Goal: Find specific page/section: Find specific page/section

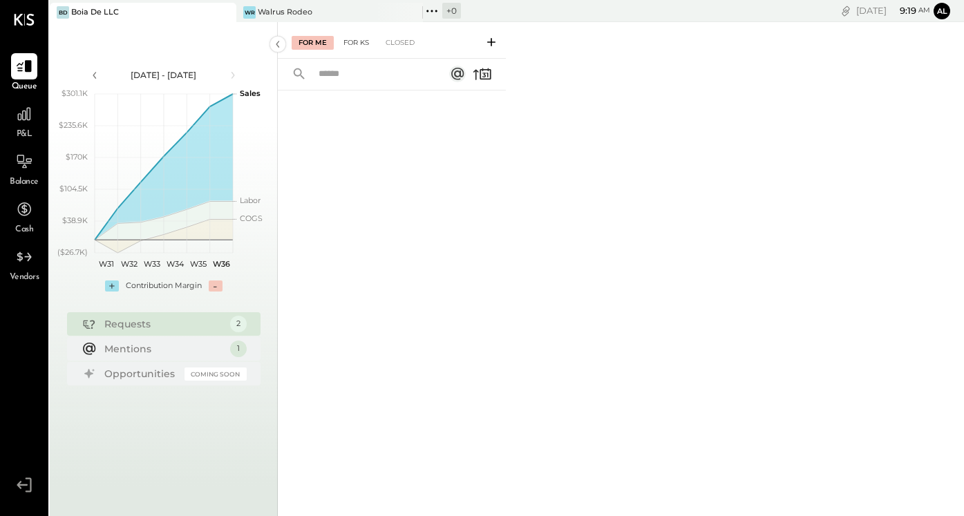
click at [358, 43] on div "For KS" at bounding box center [356, 43] width 39 height 14
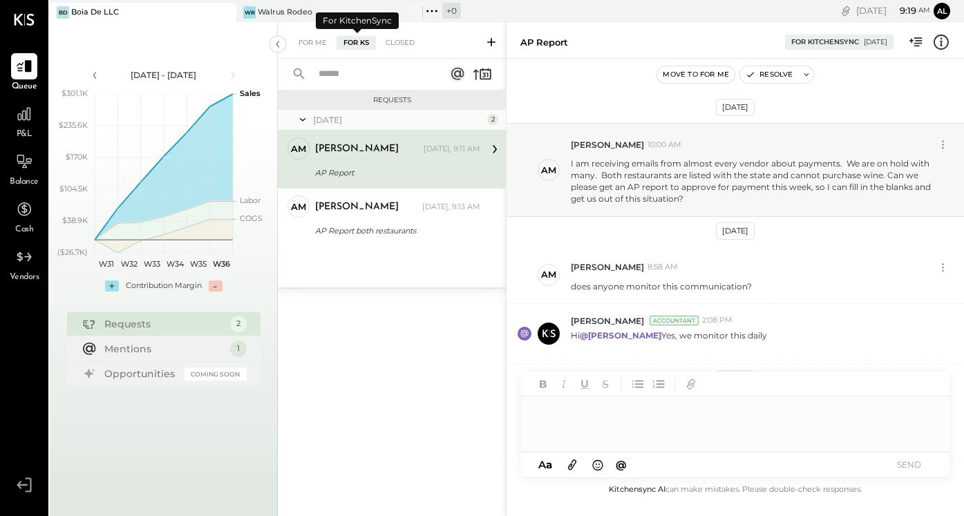
scroll to position [232, 0]
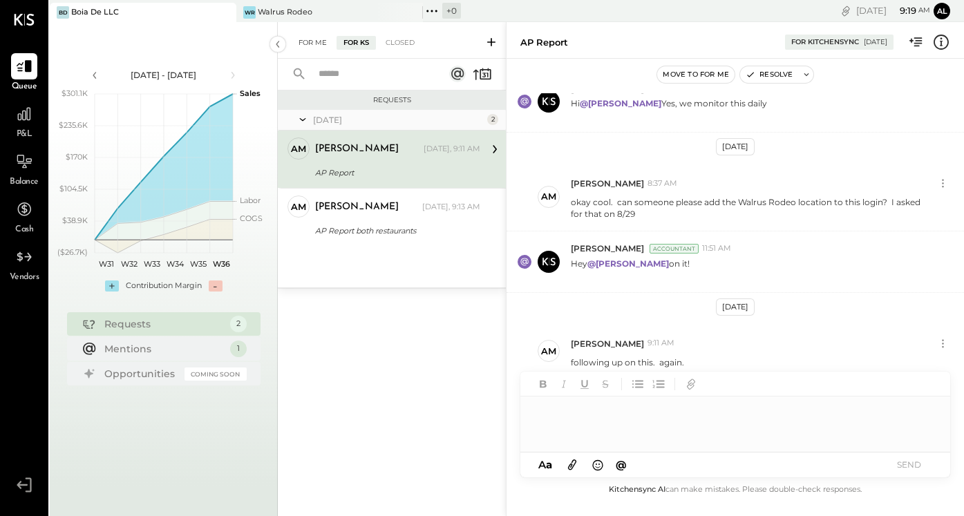
click at [307, 49] on div "For Me" at bounding box center [313, 43] width 42 height 14
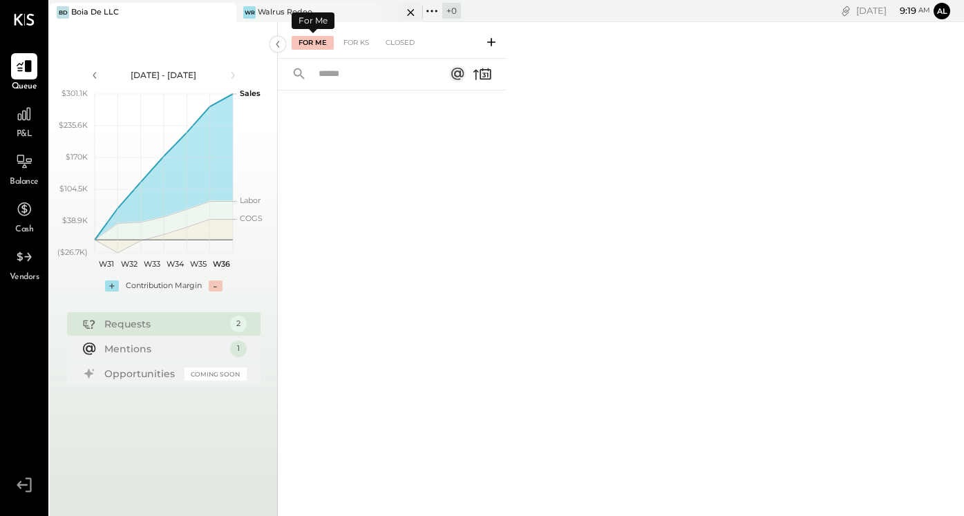
click at [301, 9] on div "Walrus Rodeo" at bounding box center [285, 12] width 55 height 11
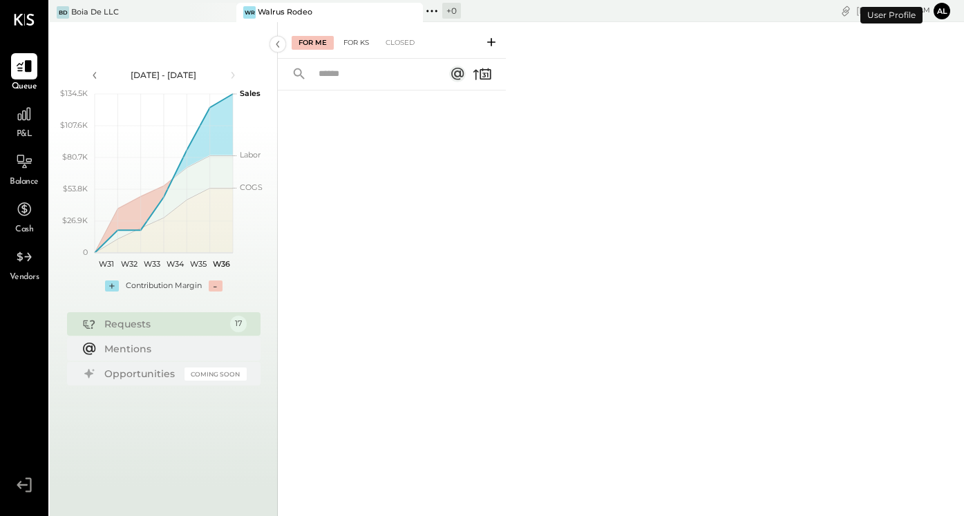
click at [358, 43] on div "For KS" at bounding box center [356, 43] width 39 height 14
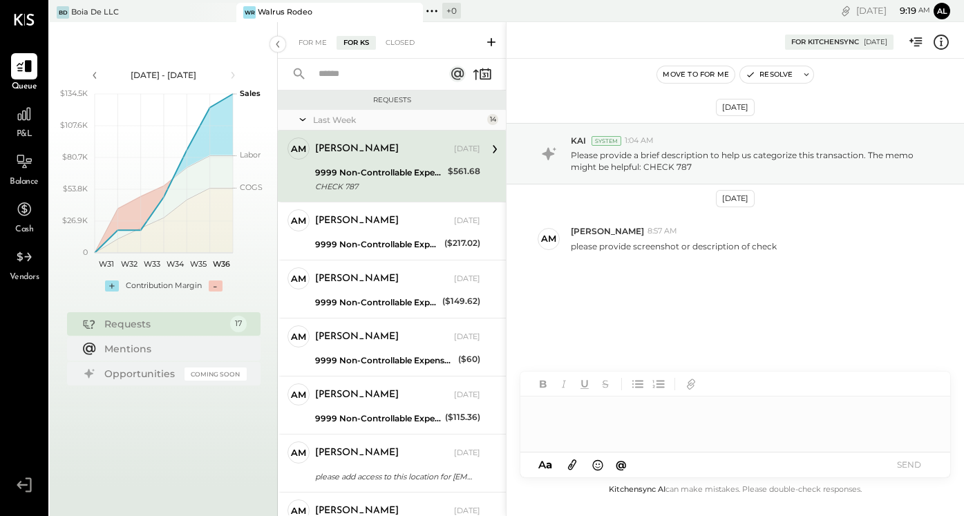
click at [311, 55] on div "For Me For KS Closed" at bounding box center [392, 40] width 228 height 37
click at [310, 47] on div "For Me" at bounding box center [313, 43] width 42 height 14
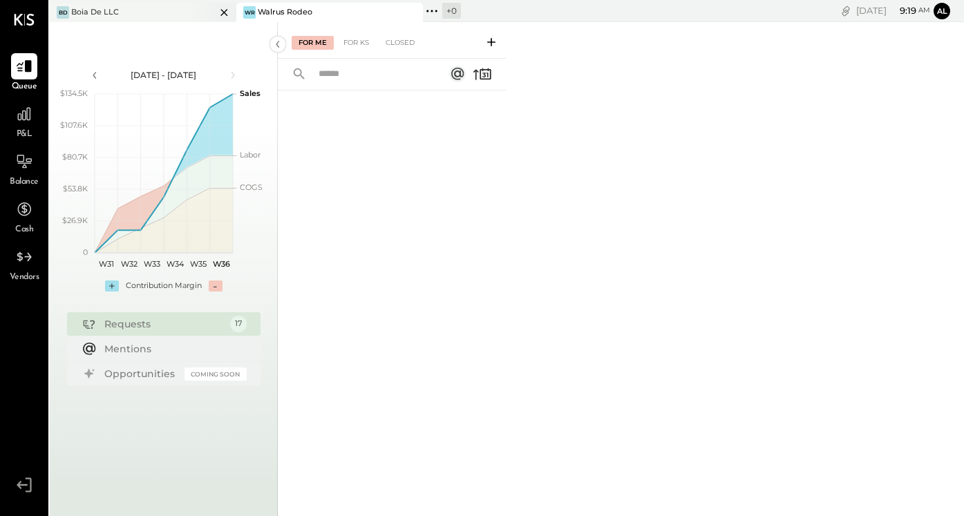
click at [188, 16] on div at bounding box center [212, 12] width 48 height 19
